Goal: Transaction & Acquisition: Purchase product/service

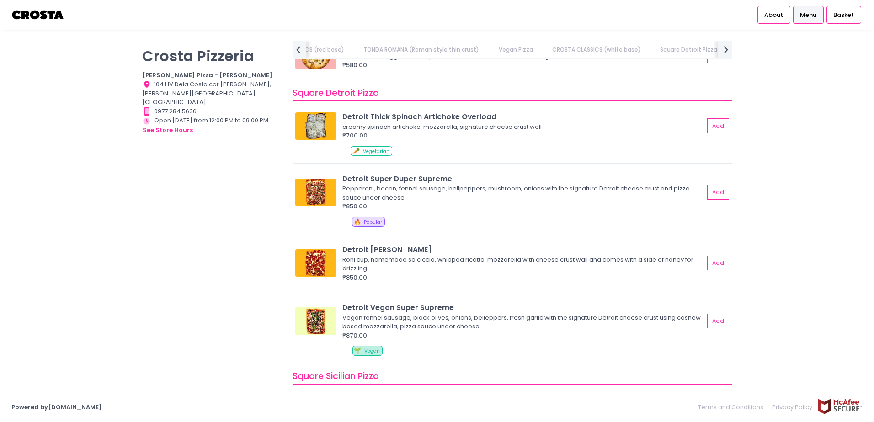
scroll to position [0, 354]
drag, startPoint x: 458, startPoint y: 120, endPoint x: 426, endPoint y: 118, distance: 31.1
click at [426, 118] on div "Detroit Thick Spinach Artichoke Overload" at bounding box center [523, 117] width 362 height 11
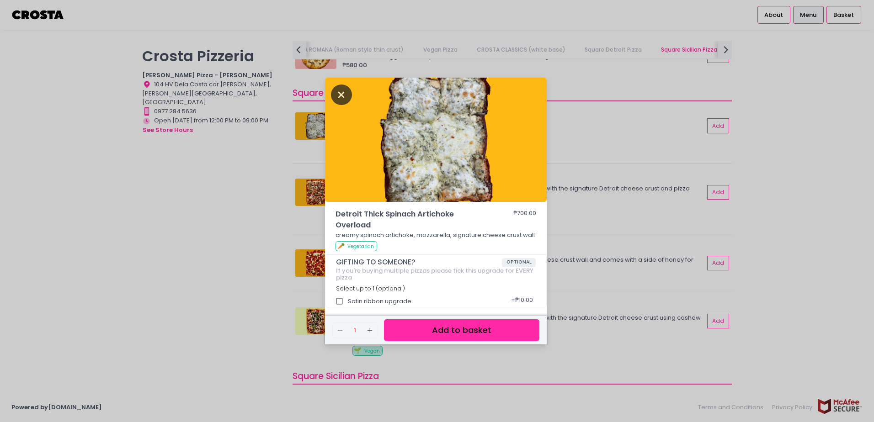
click at [337, 91] on icon "Close" at bounding box center [341, 95] width 21 height 21
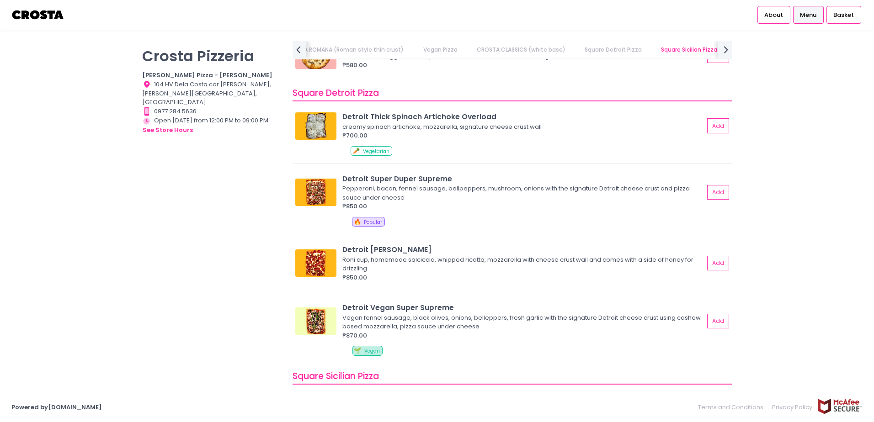
scroll to position [1143, 0]
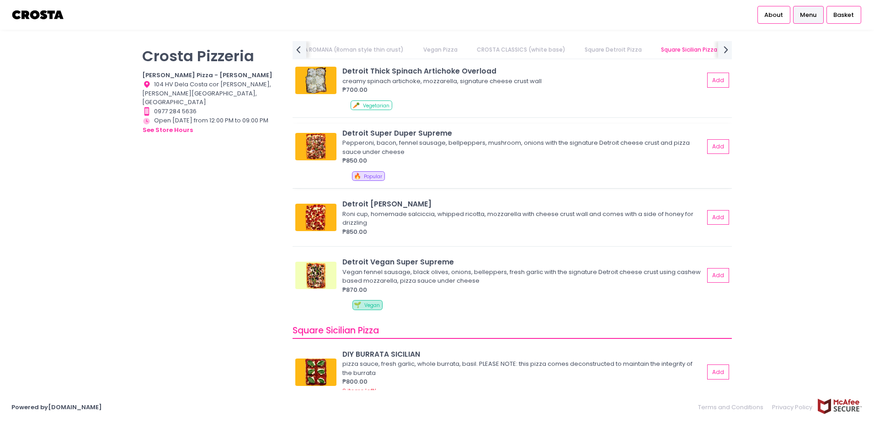
click at [406, 128] on div "Detroit Super Duper Supreme" at bounding box center [523, 133] width 362 height 11
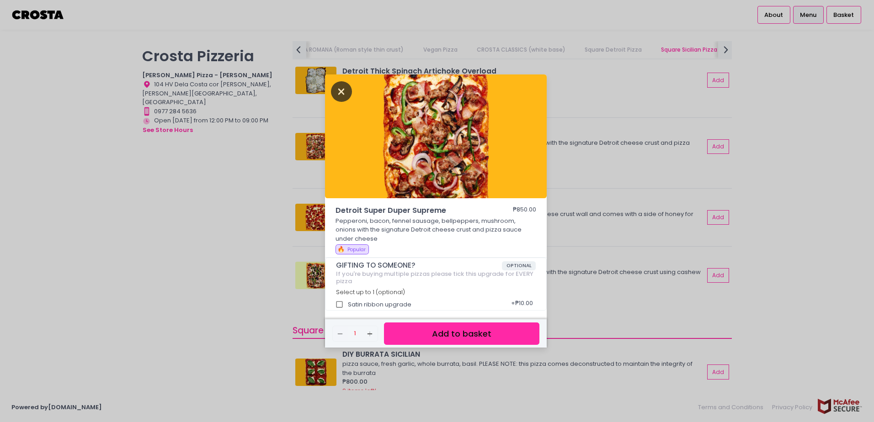
click at [338, 91] on icon "Close" at bounding box center [341, 91] width 21 height 21
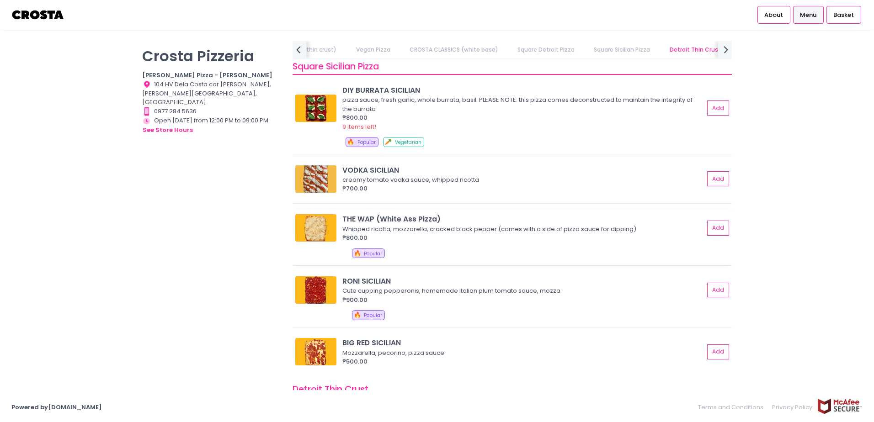
scroll to position [1417, 0]
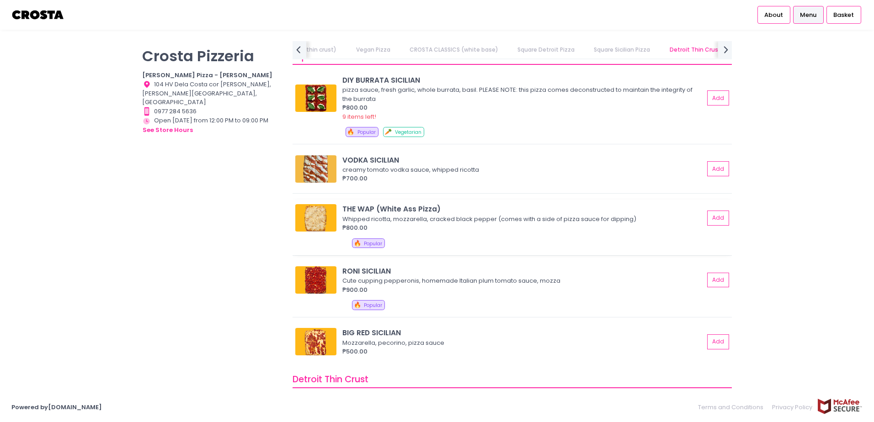
click at [366, 207] on div "THE WAP (White Ass Pizza)" at bounding box center [523, 209] width 362 height 11
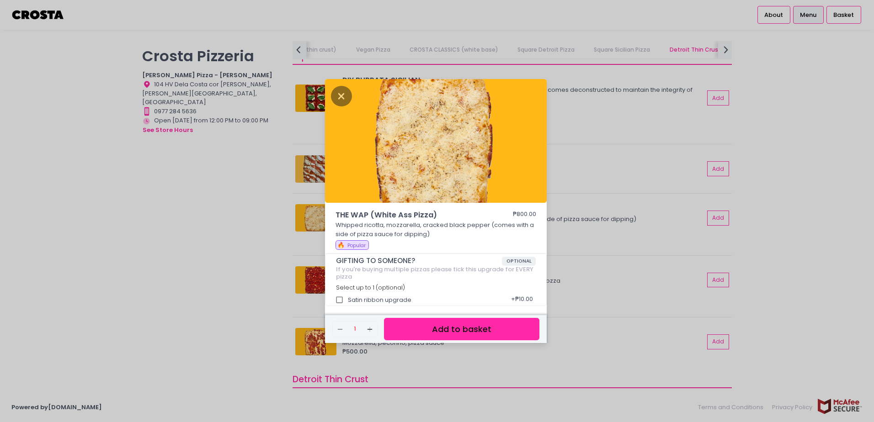
click at [435, 331] on button "Add to basket" at bounding box center [461, 329] width 155 height 22
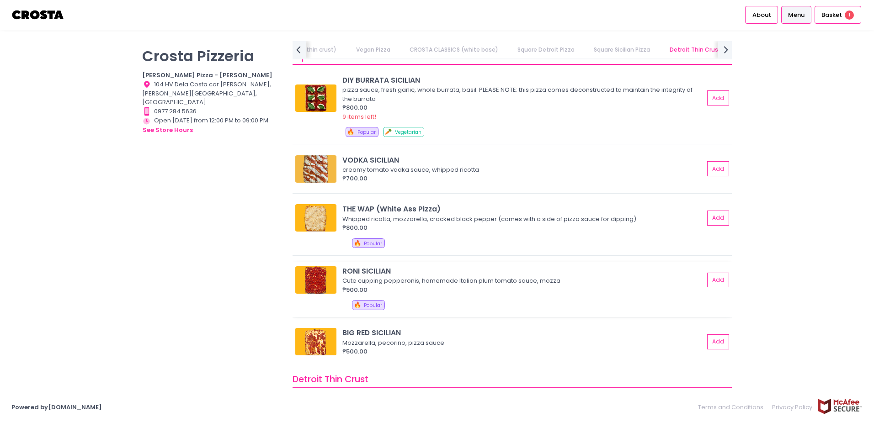
click at [370, 268] on div "RONI SICILIAN" at bounding box center [523, 271] width 362 height 11
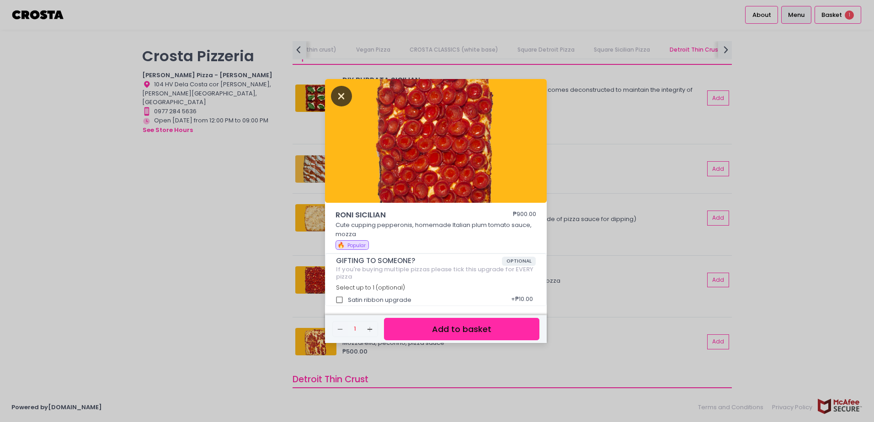
click at [346, 95] on icon "Close" at bounding box center [341, 96] width 21 height 21
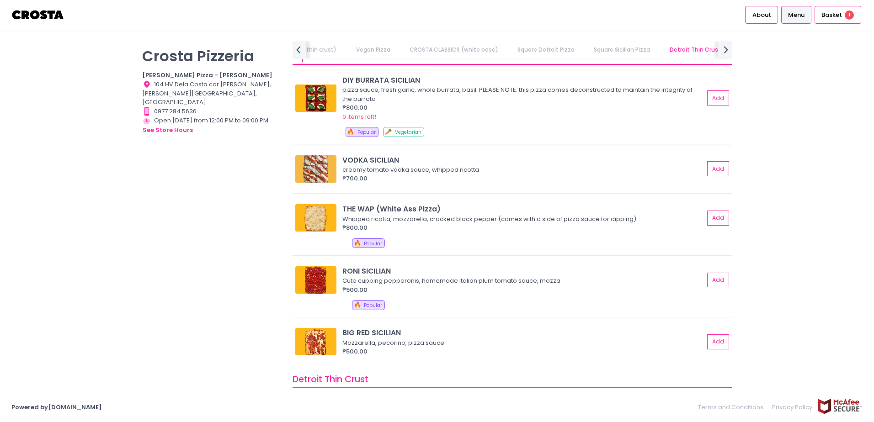
click at [360, 79] on div "DIY BURRATA SICILIAN" at bounding box center [523, 80] width 362 height 11
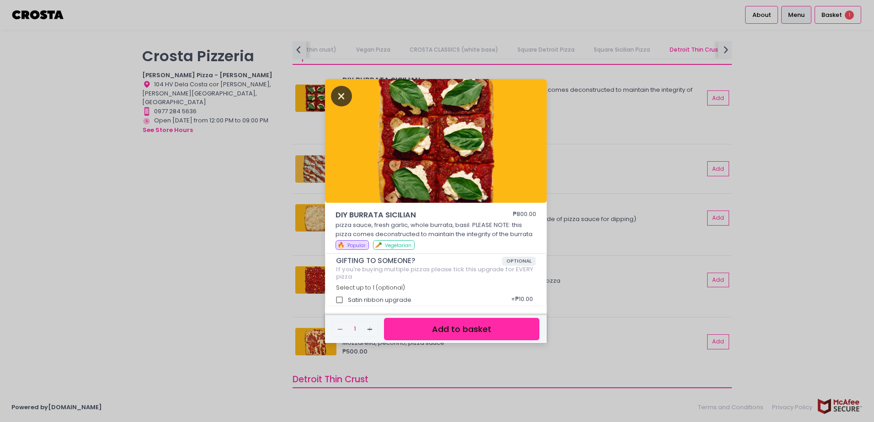
click at [335, 96] on icon "Close" at bounding box center [341, 96] width 21 height 21
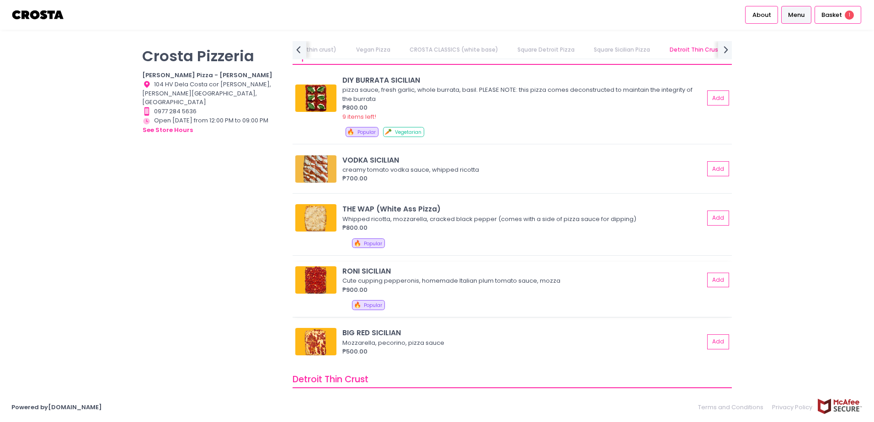
click at [367, 269] on div "RONI SICILIAN" at bounding box center [523, 271] width 362 height 11
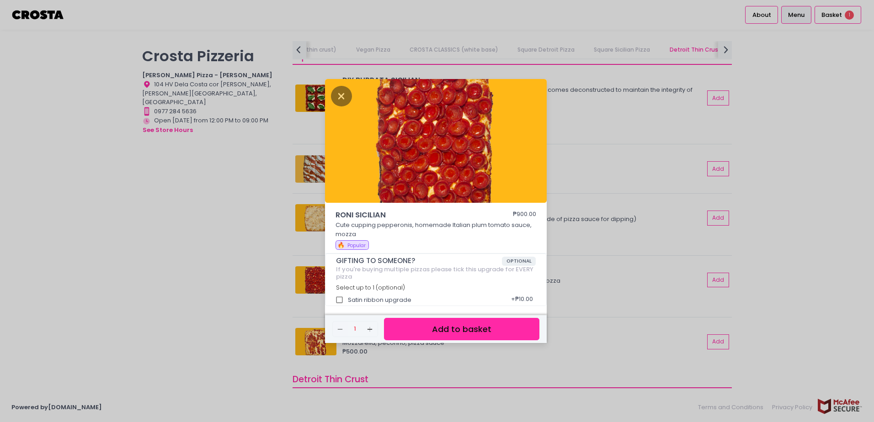
click at [487, 333] on button "Add to basket" at bounding box center [461, 329] width 155 height 22
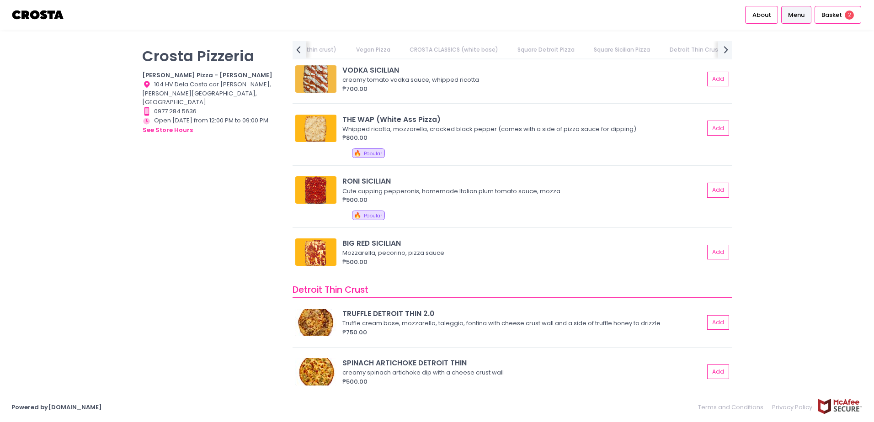
scroll to position [0, 467]
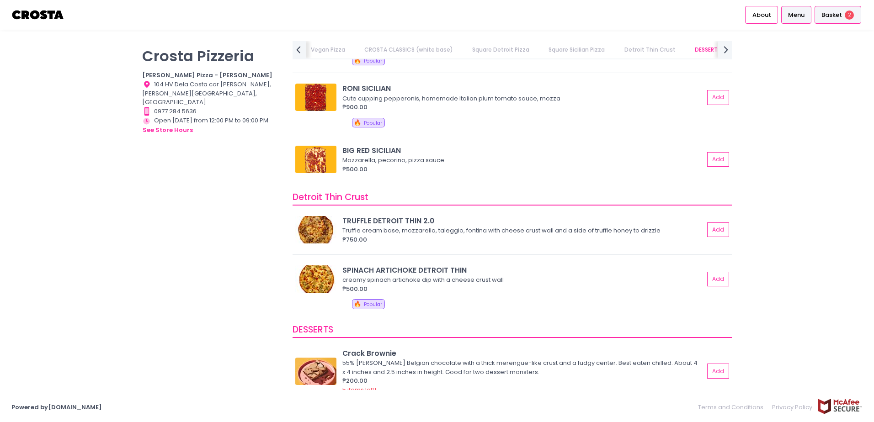
click at [543, 24] on li "Basket 2" at bounding box center [838, 15] width 50 height 30
click at [543, 20] on div "Basket 2" at bounding box center [837, 15] width 47 height 18
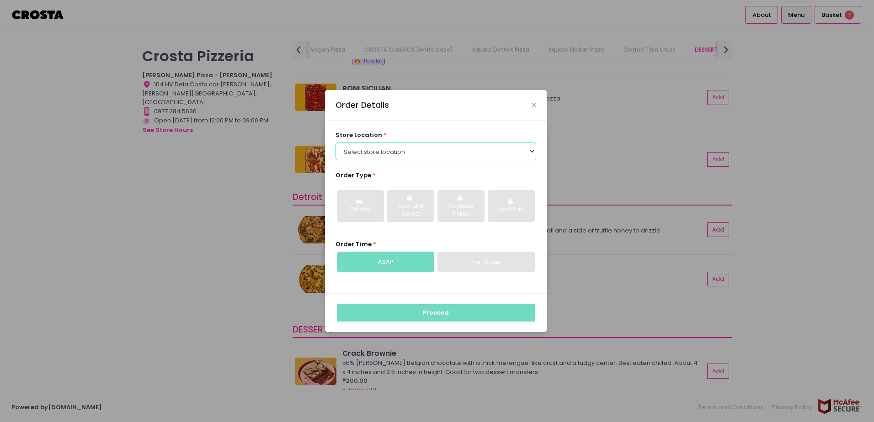
click at [453, 149] on select "Select store location Crosta Pizza - Salcedo Crosta Pizza - San Juan" at bounding box center [435, 151] width 201 height 17
select select "65090bae48156caed44a5eb4"
click at [335, 143] on select "Select store location Crosta Pizza - Salcedo Crosta Pizza - San Juan" at bounding box center [435, 151] width 201 height 17
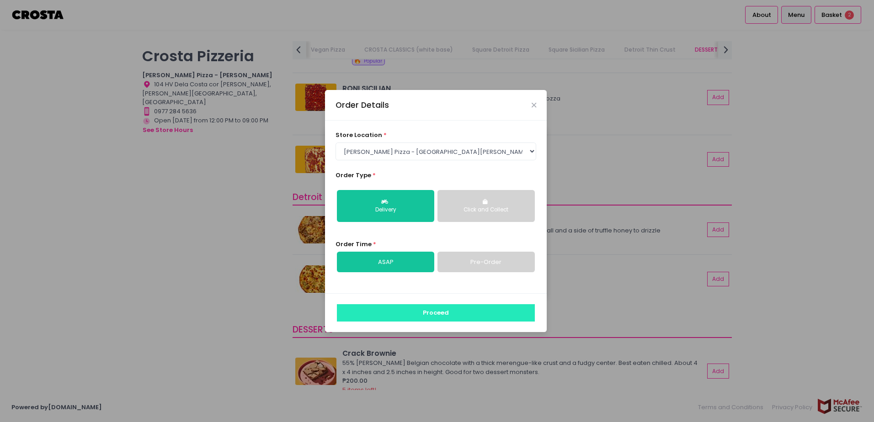
click at [425, 321] on button "Proceed" at bounding box center [436, 312] width 198 height 17
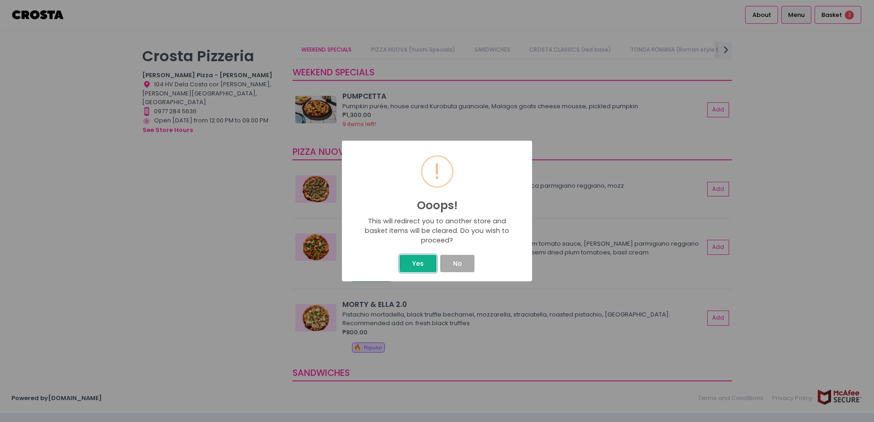
click at [415, 262] on button "Yes" at bounding box center [417, 263] width 37 height 17
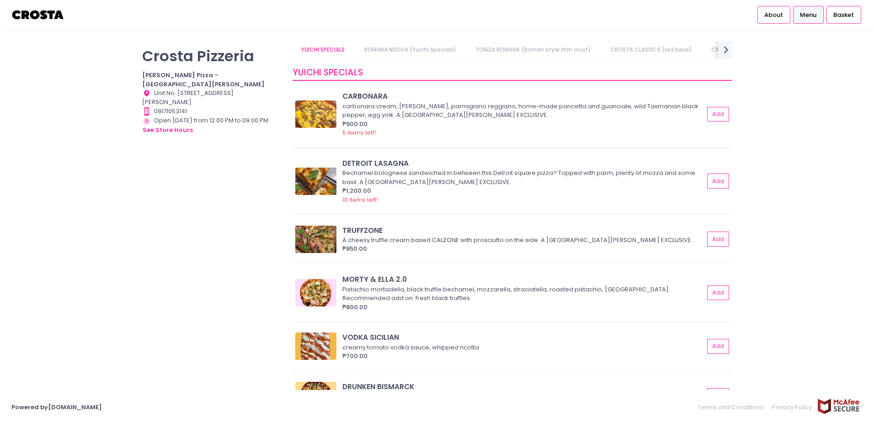
click at [415, 107] on div "carbonara cream, [PERSON_NAME], parmigiano reggiano, home-made pancetta and gua…" at bounding box center [521, 111] width 359 height 18
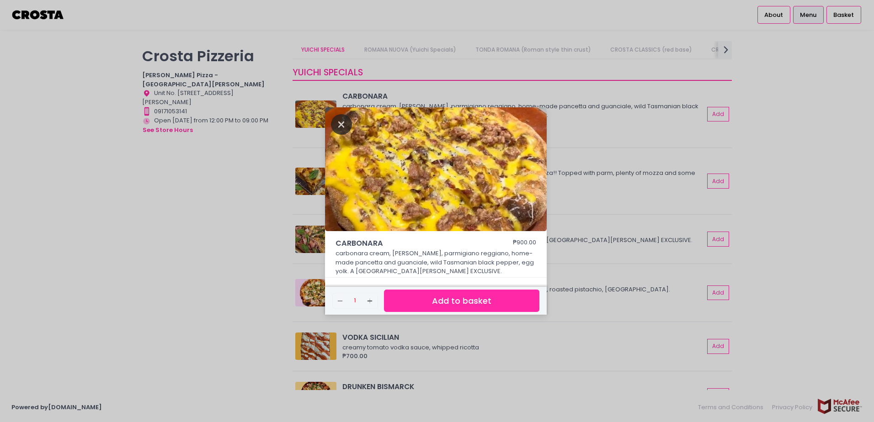
click at [338, 119] on icon "Close" at bounding box center [341, 124] width 21 height 21
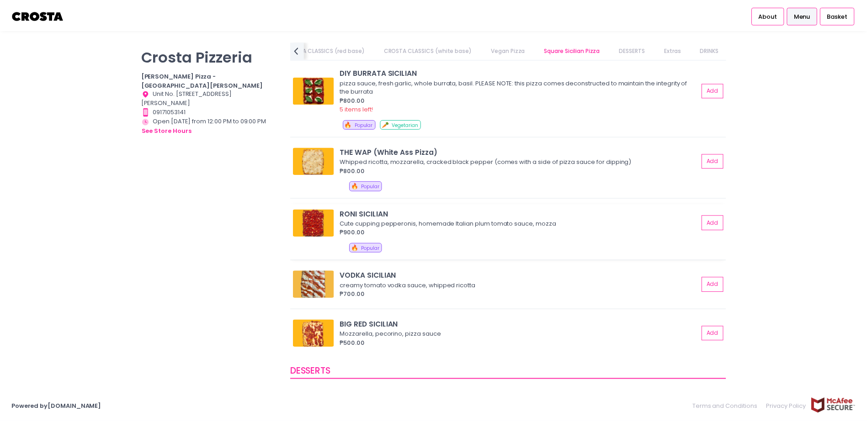
scroll to position [1105, 0]
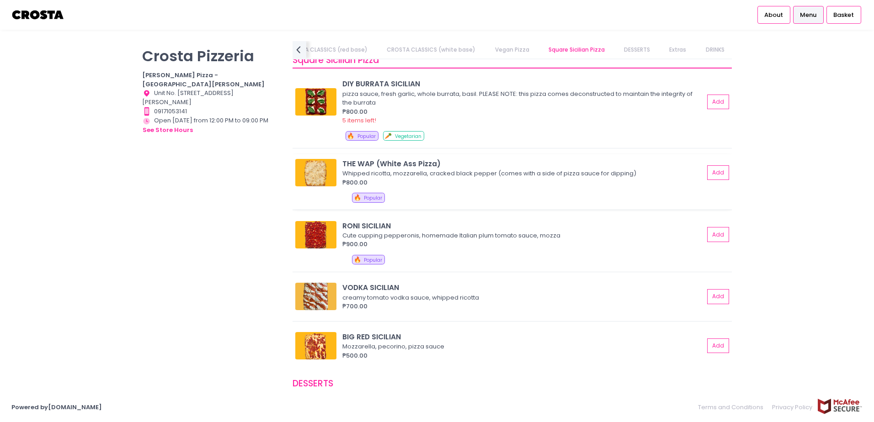
click at [358, 157] on div "THE WAP (White Ass Pizza) Whipped ricotta, mozzarella, cracked black pepper (co…" at bounding box center [512, 182] width 439 height 56
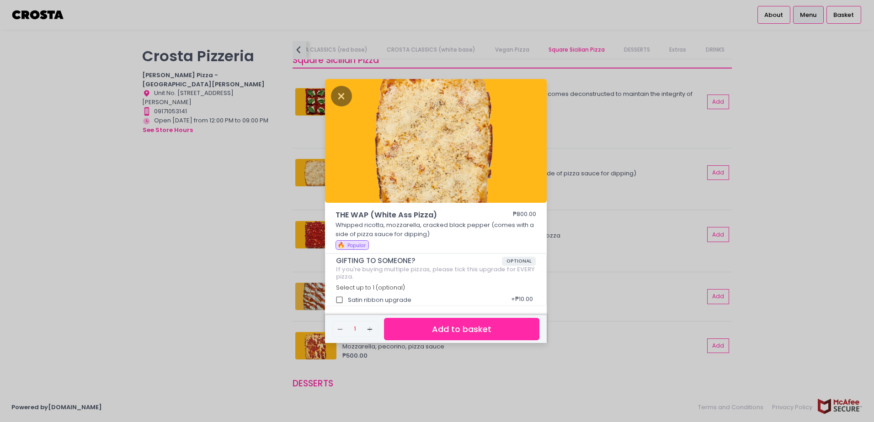
click at [394, 331] on button "Add to basket" at bounding box center [461, 329] width 155 height 22
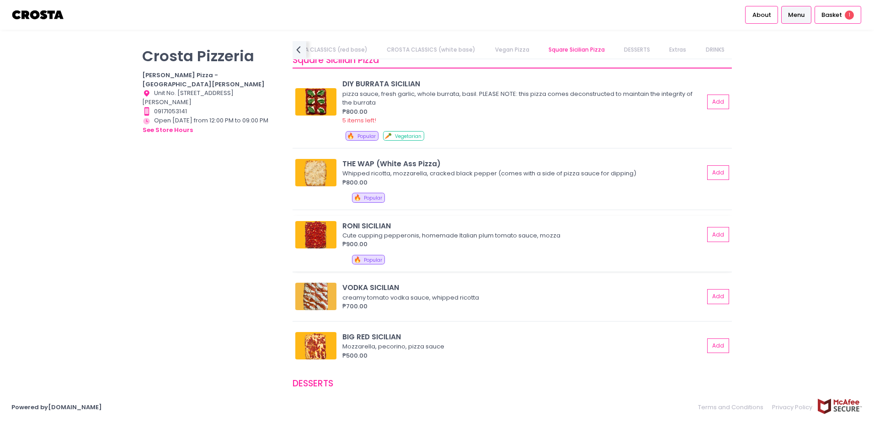
click at [378, 227] on div "RONI SICILIAN" at bounding box center [523, 226] width 362 height 11
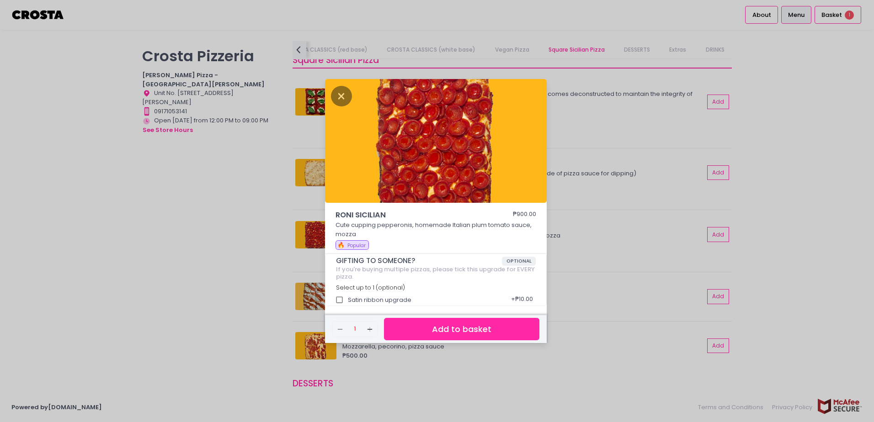
click at [485, 325] on button "Add to basket" at bounding box center [461, 329] width 155 height 22
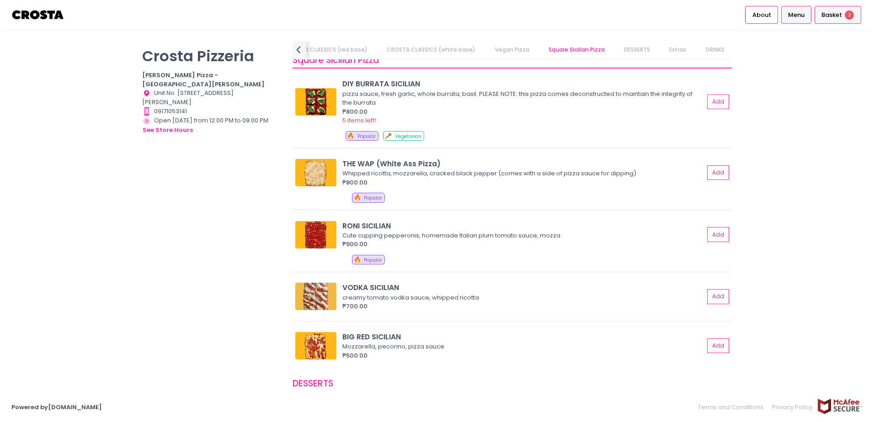
click at [853, 20] on div "Basket 2" at bounding box center [837, 15] width 47 height 18
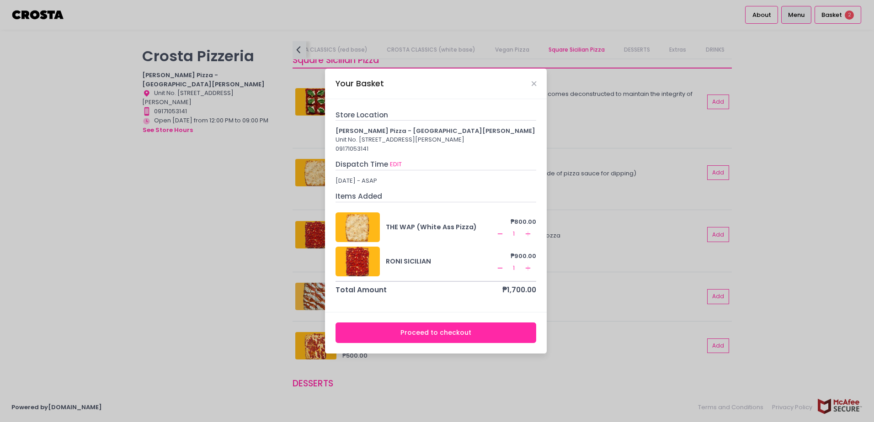
click at [441, 339] on button "Proceed to checkout" at bounding box center [435, 333] width 201 height 21
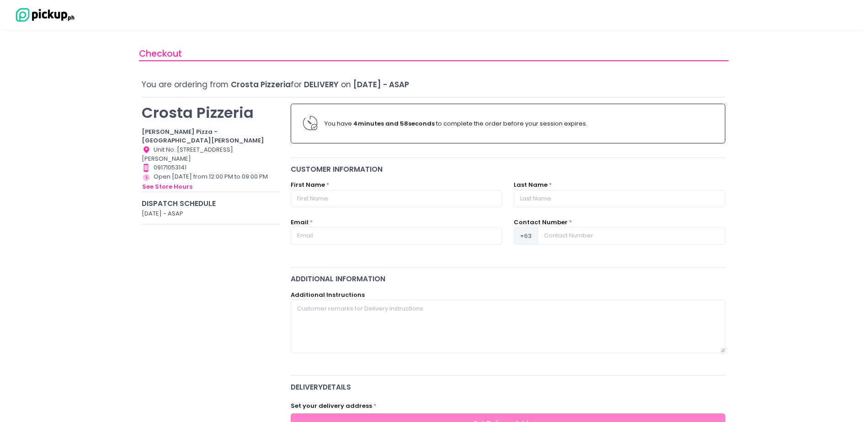
click at [372, 184] on div "First Name *" at bounding box center [397, 194] width 212 height 27
click at [377, 190] on input "text" at bounding box center [397, 198] width 212 height 17
type input "[PERSON_NAME]"
type input "Masil"
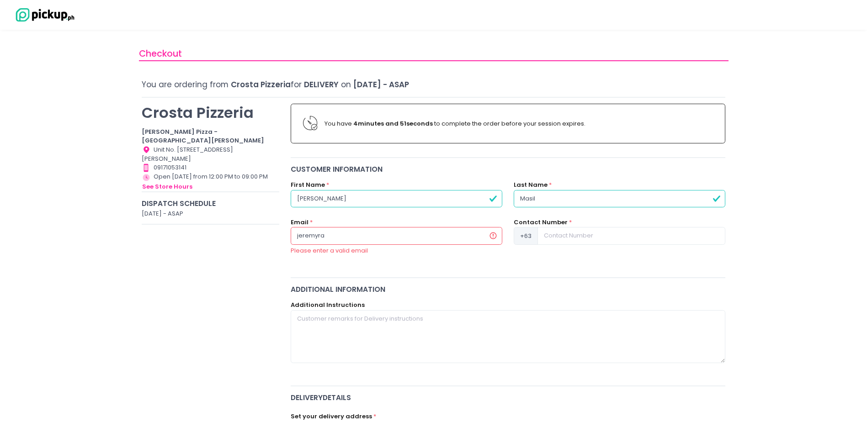
click at [373, 229] on input "jeremyra" at bounding box center [397, 235] width 212 height 17
type input "[EMAIL_ADDRESS][DOMAIN_NAME]"
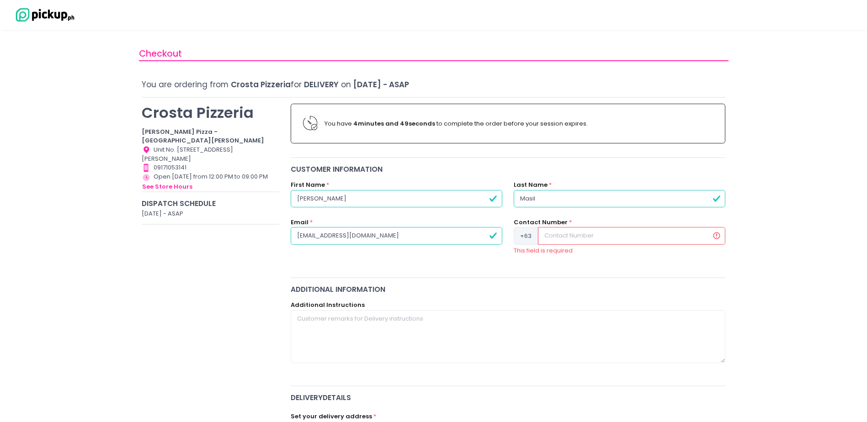
click at [587, 236] on input at bounding box center [631, 235] width 187 height 17
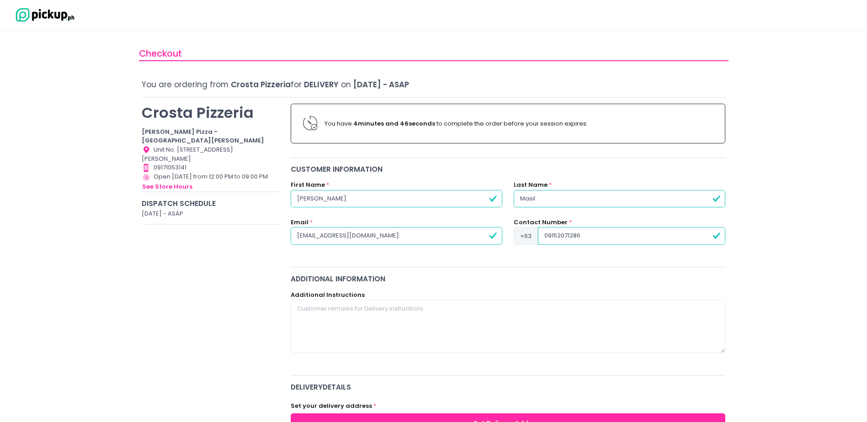
click at [548, 235] on input "09152071286" at bounding box center [631, 235] width 187 height 17
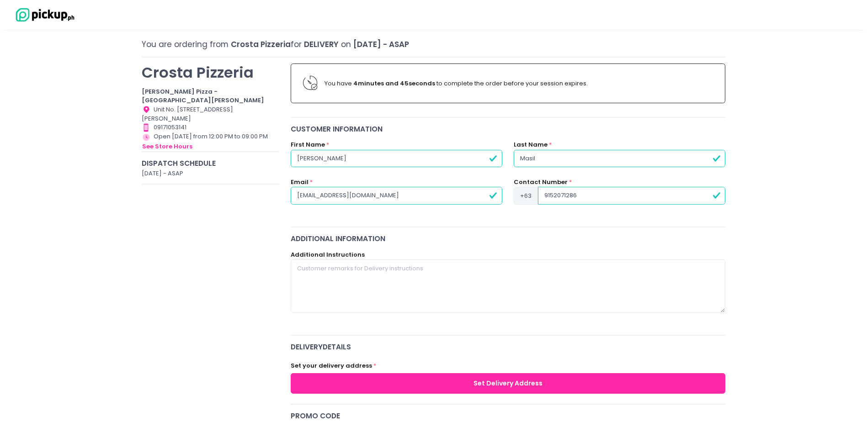
scroll to position [91, 0]
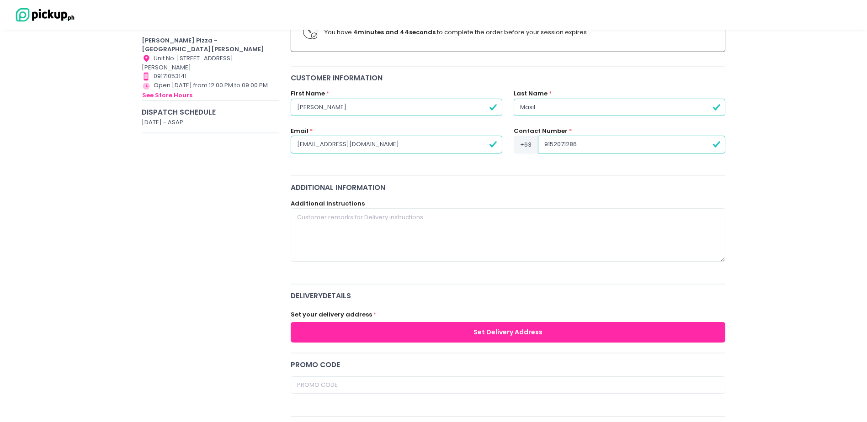
type input "9152071286"
click at [534, 202] on div "Additional Instructions" at bounding box center [508, 230] width 435 height 63
click at [533, 211] on textarea at bounding box center [508, 234] width 435 height 53
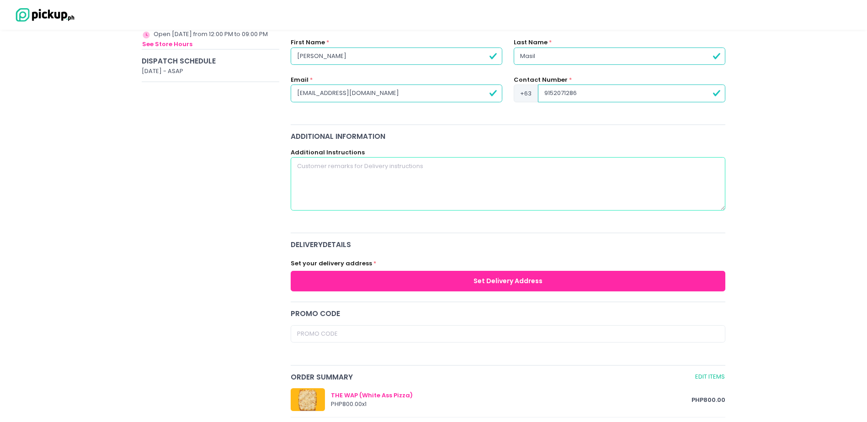
scroll to position [229, 0]
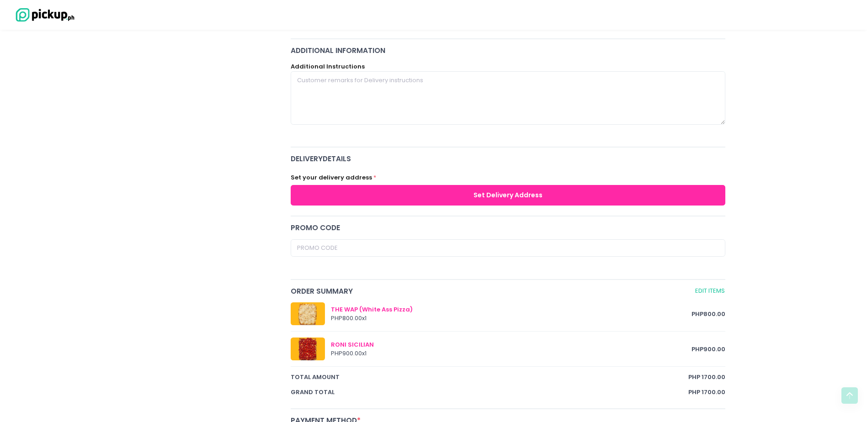
click at [595, 190] on button "Set Delivery Address" at bounding box center [508, 195] width 435 height 21
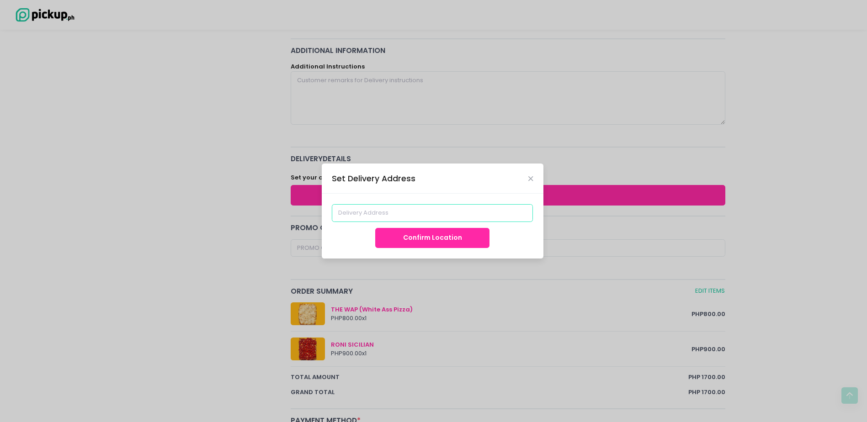
click at [437, 214] on input at bounding box center [432, 212] width 201 height 17
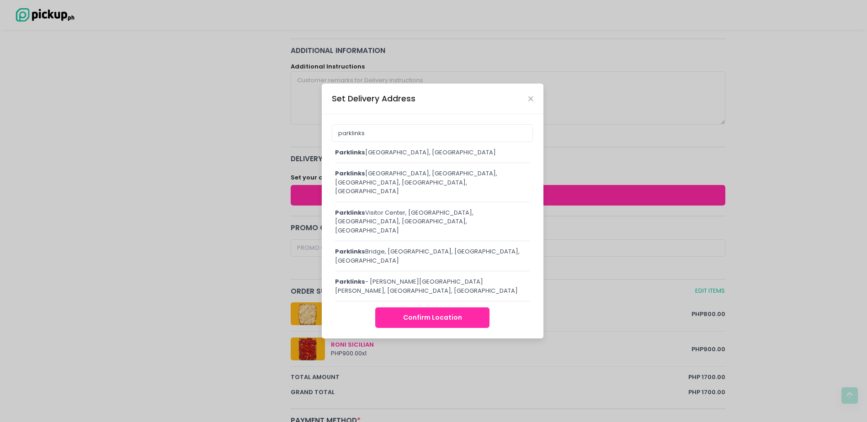
click at [405, 157] on div "[GEOGRAPHIC_DATA], [GEOGRAPHIC_DATA]" at bounding box center [432, 152] width 195 height 9
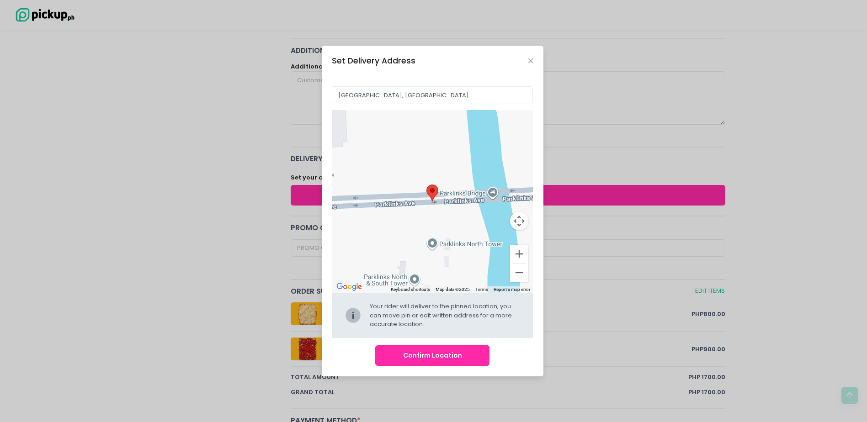
drag, startPoint x: 430, startPoint y: 207, endPoint x: 494, endPoint y: 197, distance: 65.2
click at [494, 197] on div "Move pin to edit location" at bounding box center [432, 201] width 201 height 183
type input "H3XM+[GEOGRAPHIC_DATA], [GEOGRAPHIC_DATA], [GEOGRAPHIC_DATA]"
click at [489, 198] on div at bounding box center [432, 201] width 201 height 183
drag, startPoint x: 489, startPoint y: 198, endPoint x: 493, endPoint y: 197, distance: 4.8
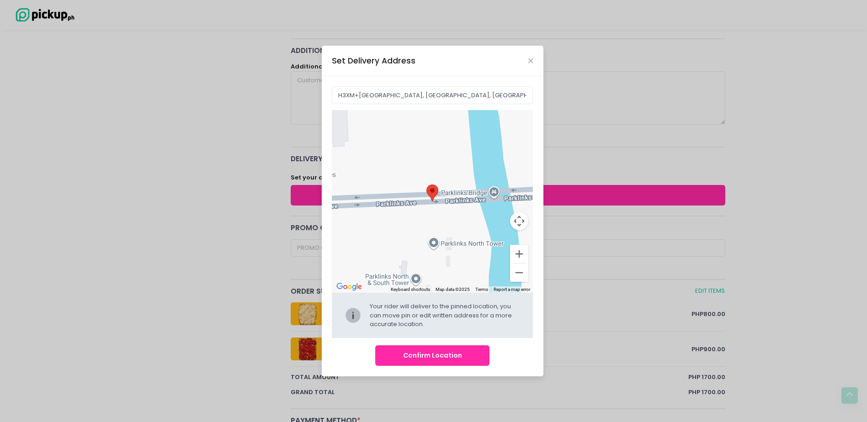
click at [493, 197] on div at bounding box center [432, 201] width 201 height 183
drag, startPoint x: 426, startPoint y: 98, endPoint x: 334, endPoint y: 96, distance: 91.9
click at [334, 96] on input "H3XM+[GEOGRAPHIC_DATA], [GEOGRAPHIC_DATA], [GEOGRAPHIC_DATA]" at bounding box center [432, 94] width 201 height 17
click at [427, 98] on input "H3XM+[GEOGRAPHIC_DATA], [GEOGRAPHIC_DATA], [GEOGRAPHIC_DATA]" at bounding box center [432, 94] width 201 height 17
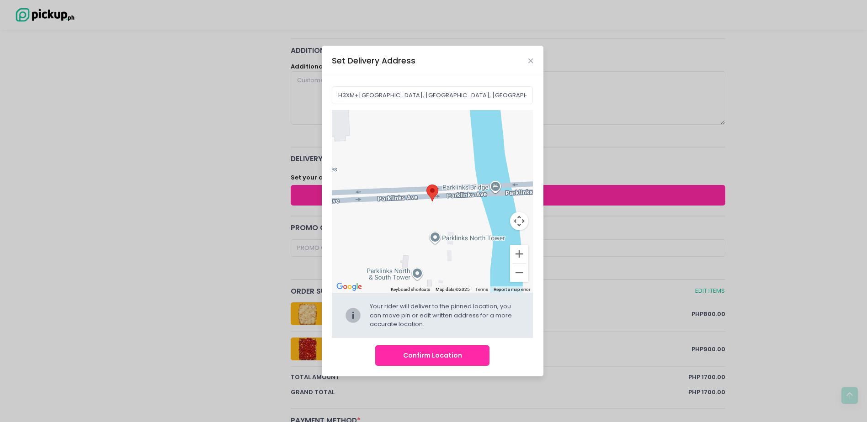
drag, startPoint x: 448, startPoint y: 186, endPoint x: 449, endPoint y: 181, distance: 5.7
click at [449, 181] on div at bounding box center [432, 201] width 201 height 183
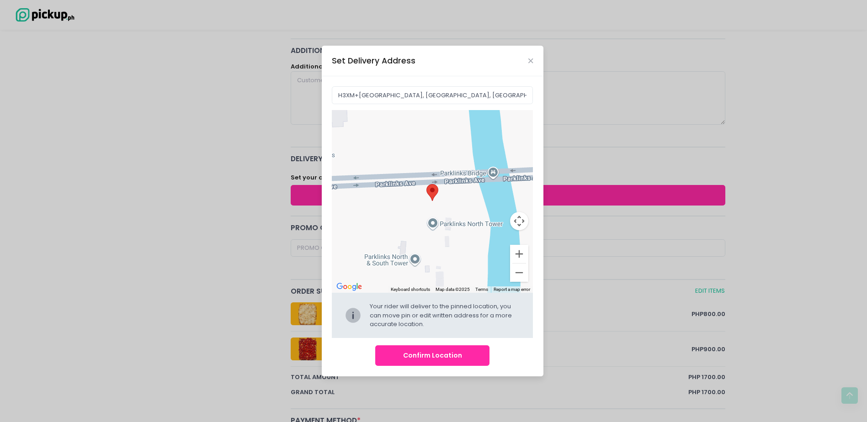
drag, startPoint x: 453, startPoint y: 191, endPoint x: 451, endPoint y: 172, distance: 18.5
click at [451, 172] on div at bounding box center [432, 201] width 201 height 183
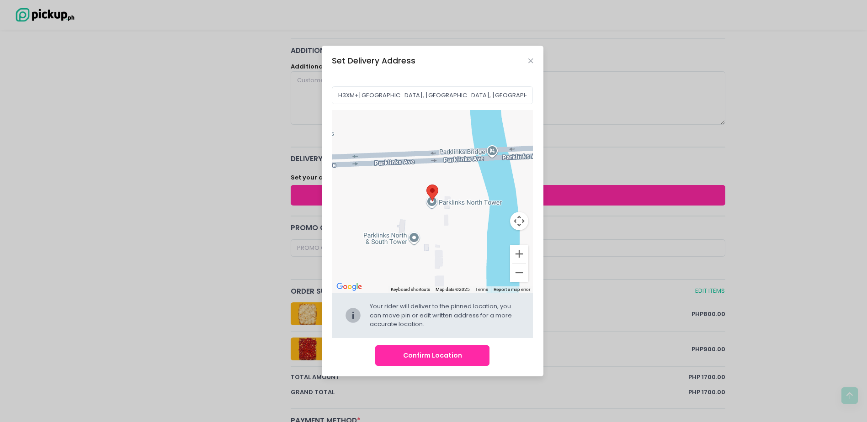
drag, startPoint x: 457, startPoint y: 198, endPoint x: 457, endPoint y: 179, distance: 19.7
click at [457, 179] on div at bounding box center [432, 201] width 201 height 183
click at [437, 205] on div at bounding box center [432, 201] width 201 height 183
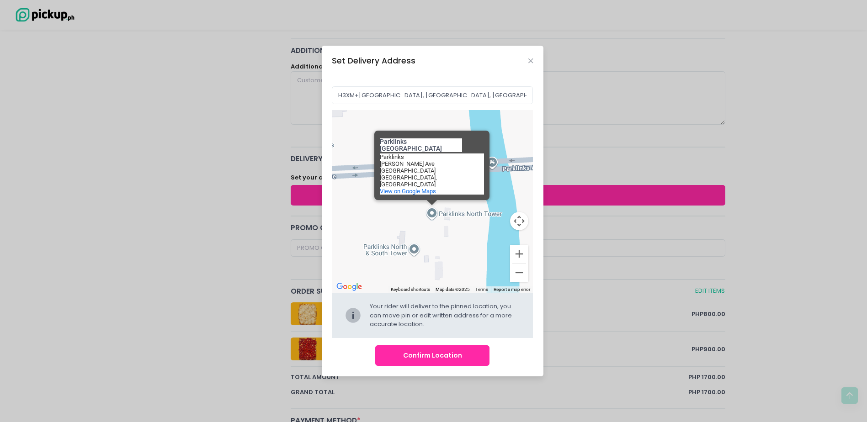
click at [464, 212] on div "Parklinks [GEOGRAPHIC_DATA] [GEOGRAPHIC_DATA] [PERSON_NAME] [STREET_ADDRESS] Vi…" at bounding box center [432, 201] width 201 height 183
click at [478, 229] on div "Parklinks [GEOGRAPHIC_DATA] [GEOGRAPHIC_DATA] [PERSON_NAME] [STREET_ADDRESS] Vi…" at bounding box center [432, 201] width 201 height 183
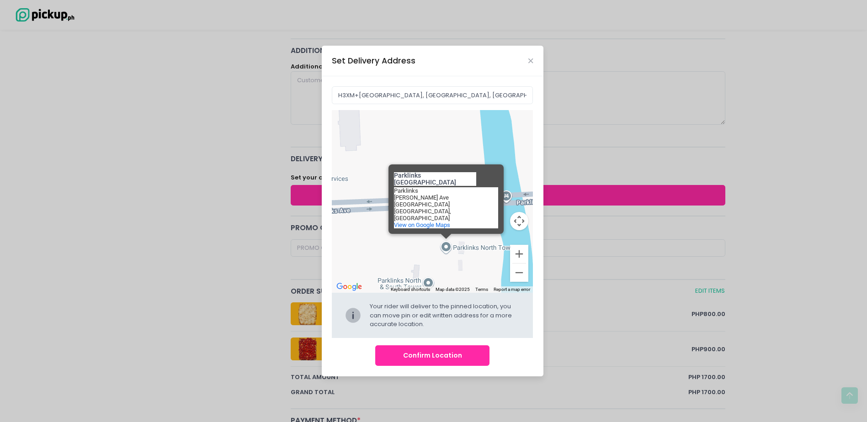
drag, startPoint x: 489, startPoint y: 224, endPoint x: 501, endPoint y: 251, distance: 30.1
click at [501, 251] on div "Parklinks [GEOGRAPHIC_DATA] [GEOGRAPHIC_DATA] [PERSON_NAME] [STREET_ADDRESS] Vi…" at bounding box center [432, 201] width 201 height 183
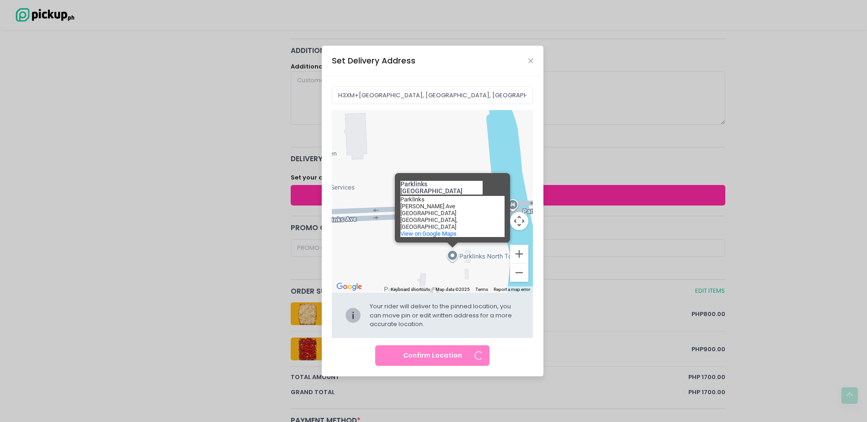
click at [480, 174] on div "Parklinks [GEOGRAPHIC_DATA] [GEOGRAPHIC_DATA] [PERSON_NAME] [STREET_ADDRESS] Vi…" at bounding box center [432, 201] width 201 height 183
click at [431, 161] on div "Parklinks [GEOGRAPHIC_DATA] [GEOGRAPHIC_DATA] [PERSON_NAME] [STREET_ADDRESS] Vi…" at bounding box center [432, 201] width 201 height 183
click at [429, 195] on div "Parklinks [GEOGRAPHIC_DATA]" at bounding box center [441, 184] width 82 height 22
click at [454, 253] on div "Parklinks [GEOGRAPHIC_DATA] [GEOGRAPHIC_DATA] [PERSON_NAME] [STREET_ADDRESS] Vi…" at bounding box center [432, 201] width 201 height 183
click at [418, 250] on div "Parklinks [GEOGRAPHIC_DATA] [GEOGRAPHIC_DATA] [PERSON_NAME] [STREET_ADDRESS] Vi…" at bounding box center [432, 201] width 201 height 183
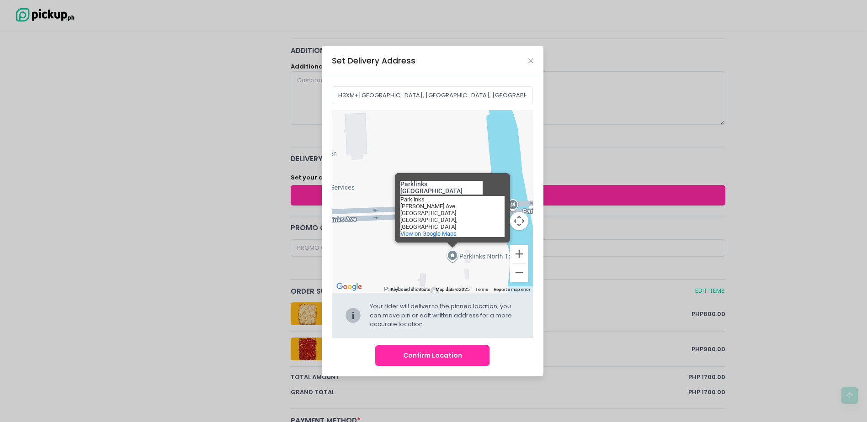
click at [370, 239] on div "Parklinks [GEOGRAPHIC_DATA] [GEOGRAPHIC_DATA] [PERSON_NAME] [STREET_ADDRESS] Vi…" at bounding box center [432, 201] width 201 height 183
click at [369, 217] on div "Parklinks [GEOGRAPHIC_DATA] [GEOGRAPHIC_DATA] [PERSON_NAME] [STREET_ADDRESS] Vi…" at bounding box center [432, 201] width 201 height 183
click at [367, 212] on div "Parklinks [GEOGRAPHIC_DATA] [GEOGRAPHIC_DATA] [PERSON_NAME] [STREET_ADDRESS] Vi…" at bounding box center [432, 201] width 201 height 183
click at [515, 91] on input "H3XM+[GEOGRAPHIC_DATA], [GEOGRAPHIC_DATA], [GEOGRAPHIC_DATA]" at bounding box center [432, 94] width 201 height 17
click at [534, 60] on div "Set Delivery Address" at bounding box center [433, 61] width 222 height 30
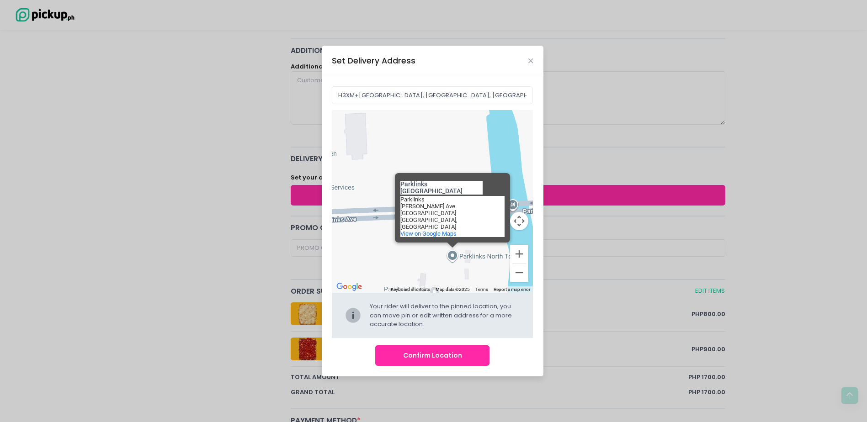
click at [526, 60] on div "Set Delivery Address" at bounding box center [433, 61] width 222 height 30
click at [529, 60] on icon "Close" at bounding box center [530, 61] width 5 height 7
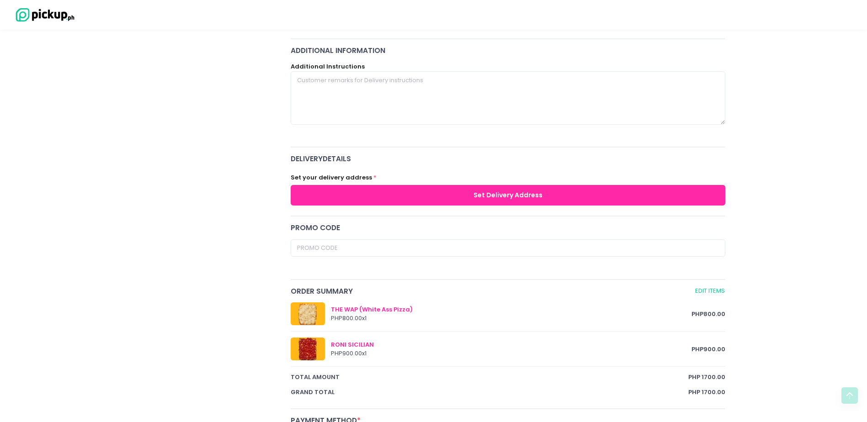
click at [499, 202] on button "Set Delivery Address" at bounding box center [508, 195] width 435 height 21
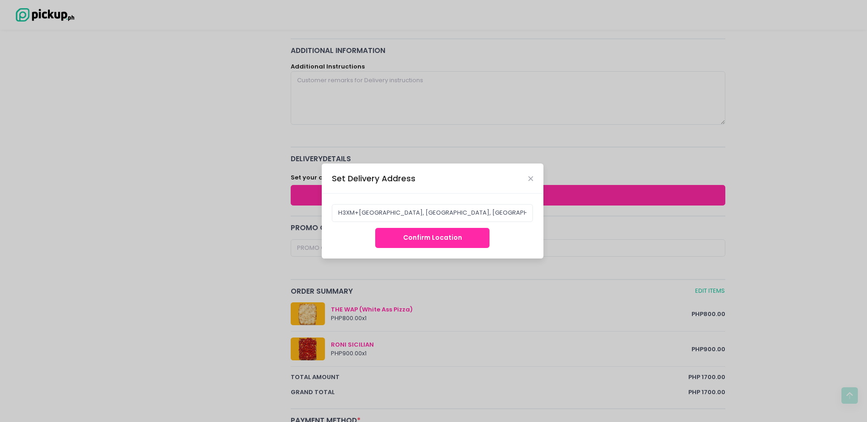
drag, startPoint x: 466, startPoint y: 238, endPoint x: 482, endPoint y: 207, distance: 34.3
click at [482, 207] on div "H3XM+[GEOGRAPHIC_DATA], [GEOGRAPHIC_DATA], [GEOGRAPHIC_DATA] Confirm Location" at bounding box center [433, 226] width 222 height 64
click at [529, 178] on icon "Close" at bounding box center [530, 179] width 5 height 7
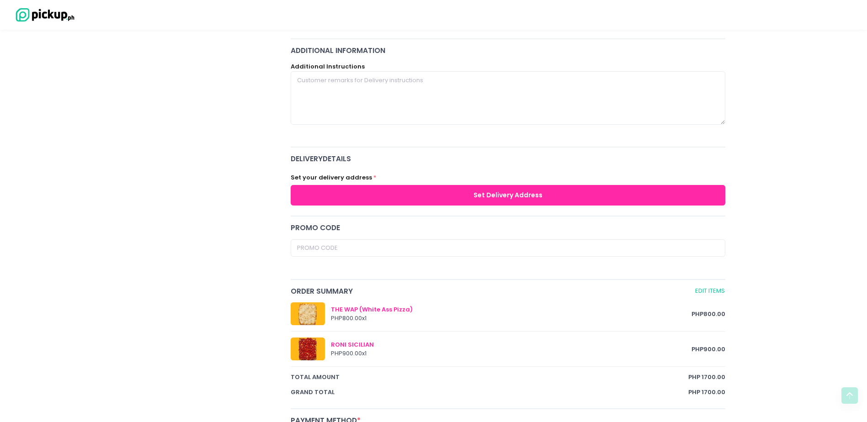
click at [421, 199] on button "Set Delivery Address" at bounding box center [508, 195] width 435 height 21
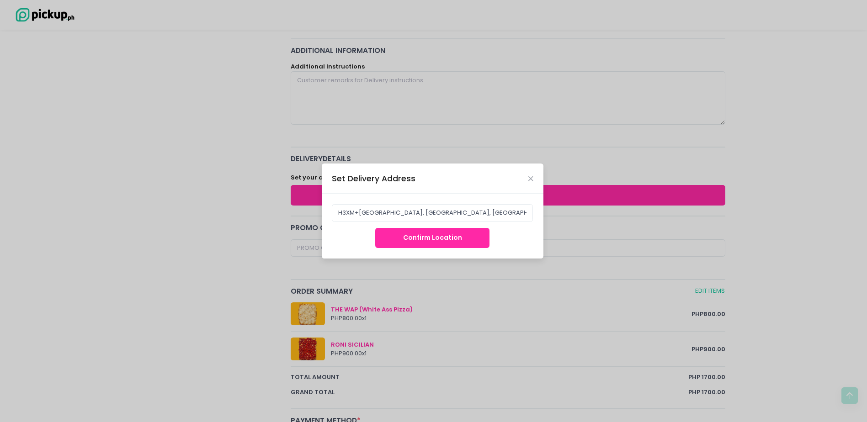
click at [410, 235] on button "Confirm Location" at bounding box center [432, 238] width 114 height 21
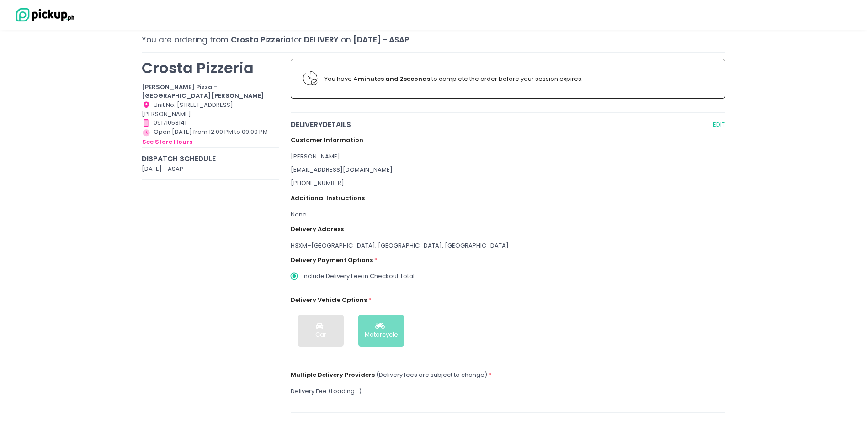
scroll to position [137, 0]
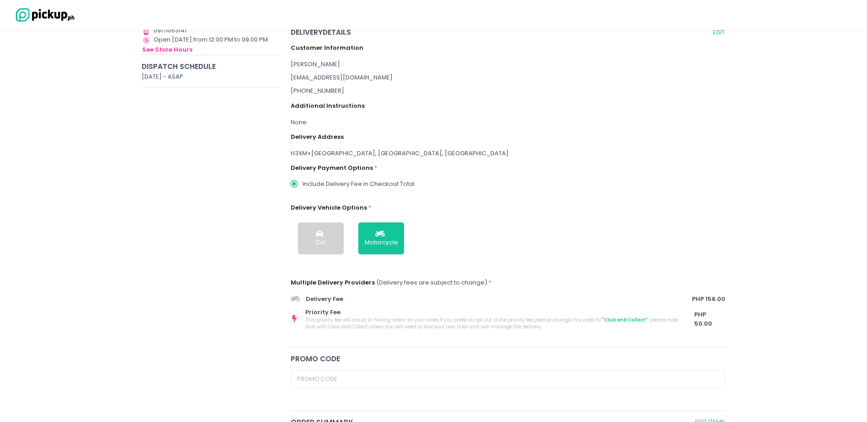
click at [405, 155] on div "H3XM+[GEOGRAPHIC_DATA], [GEOGRAPHIC_DATA], [GEOGRAPHIC_DATA]" at bounding box center [508, 153] width 435 height 9
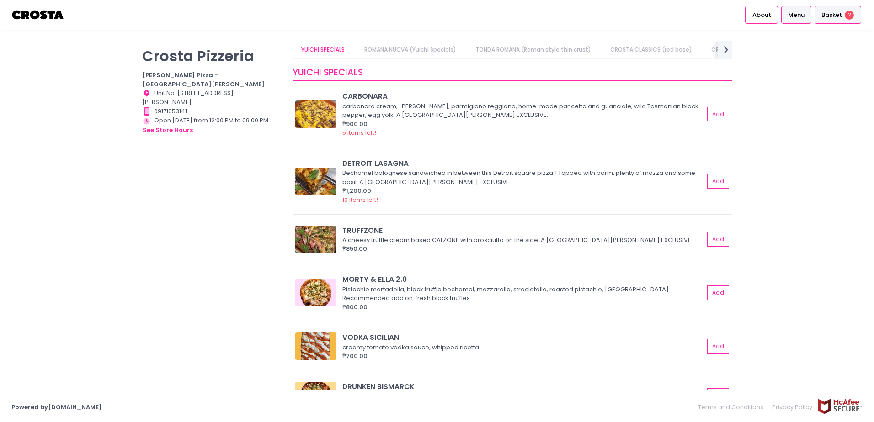
click at [834, 15] on span "Basket" at bounding box center [831, 15] width 21 height 9
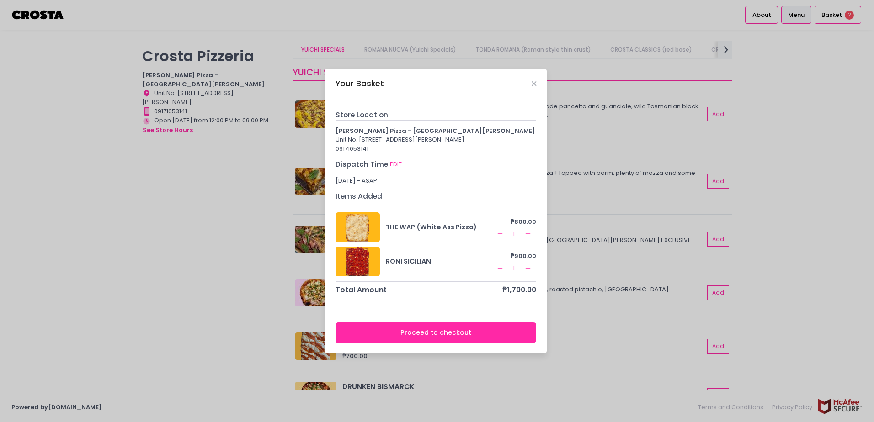
click at [443, 336] on button "Proceed to checkout" at bounding box center [435, 333] width 201 height 21
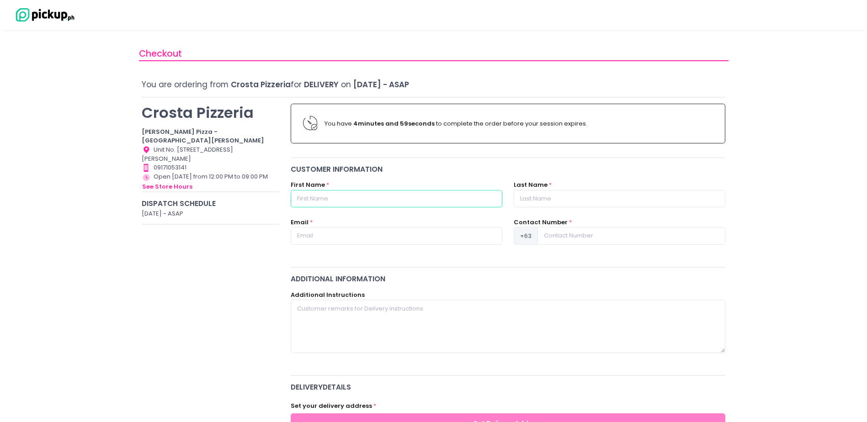
click at [356, 195] on input "text" at bounding box center [397, 198] width 212 height 17
type input "[PERSON_NAME]"
type input "Masil"
type input "[EMAIL_ADDRESS][DOMAIN_NAME]"
type input "9152071286"
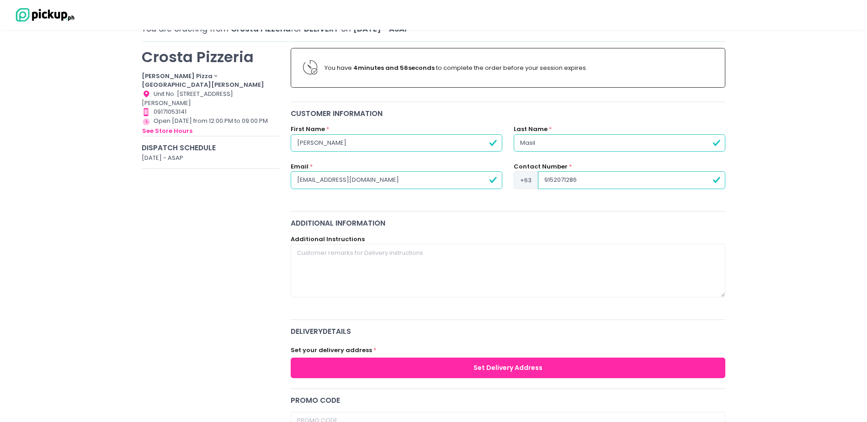
scroll to position [183, 0]
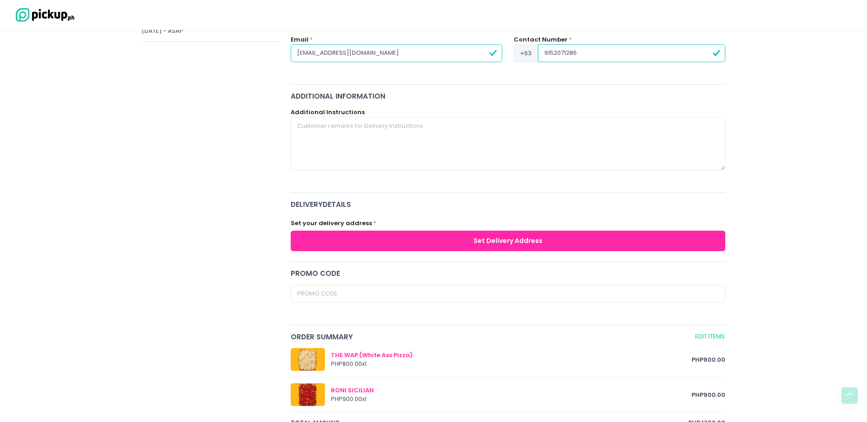
click at [435, 242] on button "Set Delivery Address" at bounding box center [508, 241] width 435 height 21
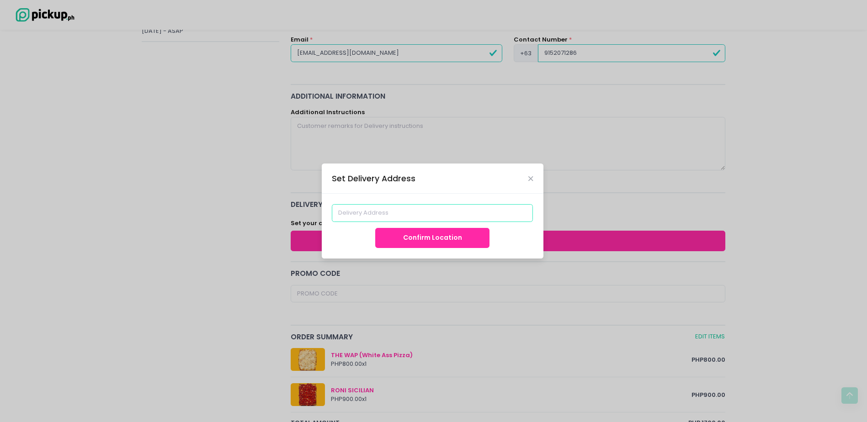
click at [443, 214] on input at bounding box center [432, 212] width 201 height 17
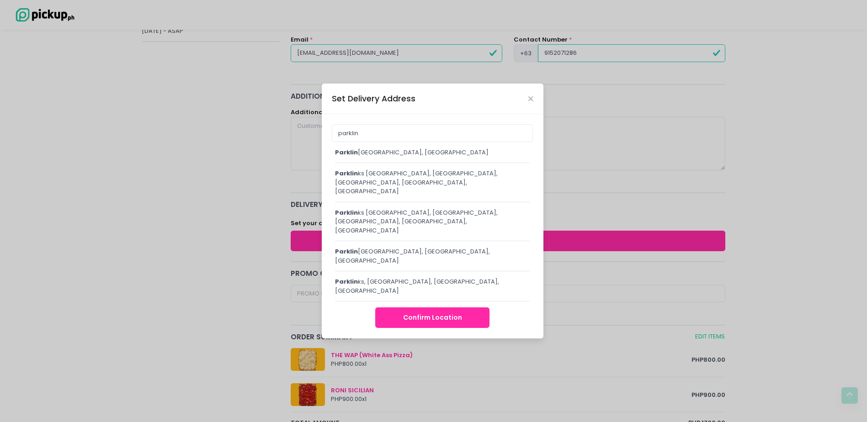
click at [430, 157] on div "[GEOGRAPHIC_DATA], [GEOGRAPHIC_DATA]" at bounding box center [432, 152] width 195 height 9
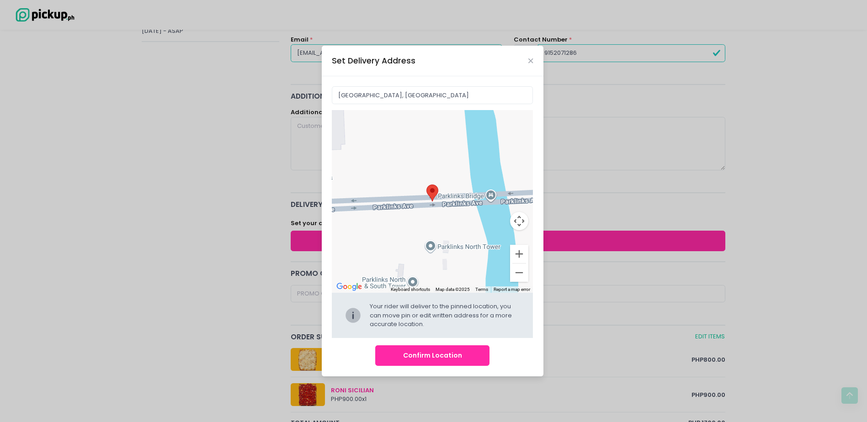
drag, startPoint x: 428, startPoint y: 223, endPoint x: 489, endPoint y: 215, distance: 61.9
click at [489, 215] on div "Move pin to edit location" at bounding box center [432, 201] width 201 height 183
type input "H3XM+[GEOGRAPHIC_DATA], [GEOGRAPHIC_DATA], [GEOGRAPHIC_DATA]"
click at [449, 358] on button "Confirm Location" at bounding box center [432, 356] width 114 height 21
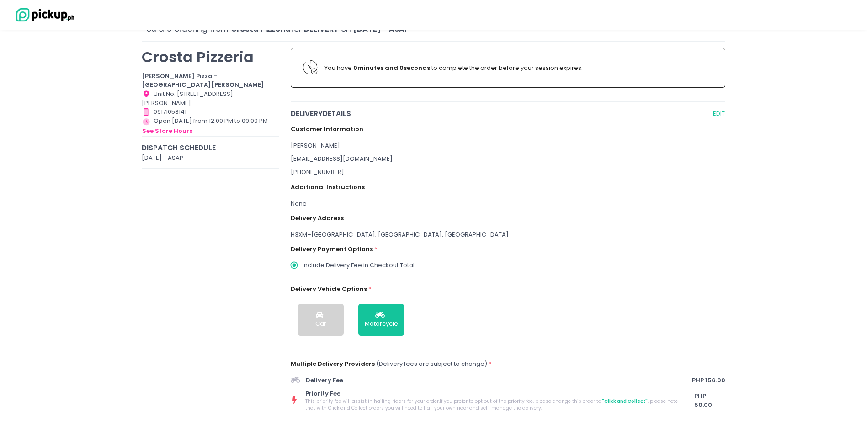
scroll to position [0, 0]
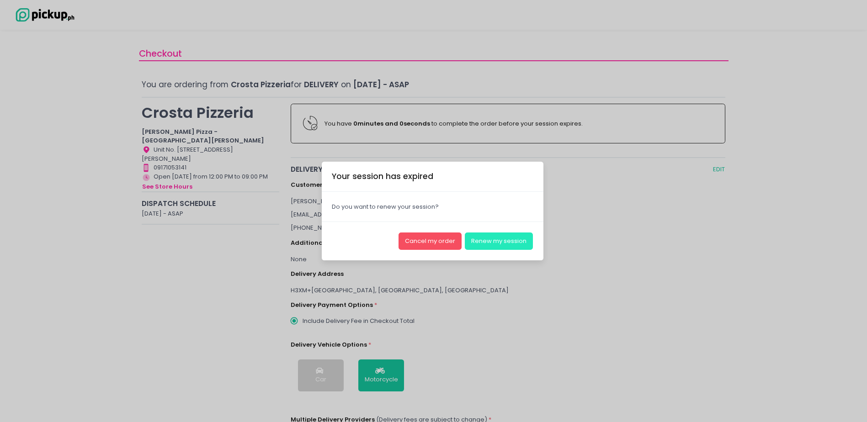
click at [501, 236] on button "Renew my session" at bounding box center [499, 241] width 68 height 17
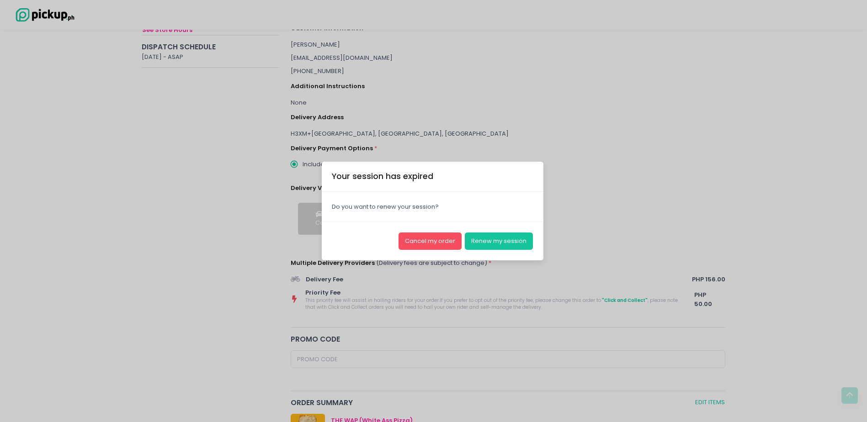
scroll to position [229, 0]
